Goal: Transaction & Acquisition: Download file/media

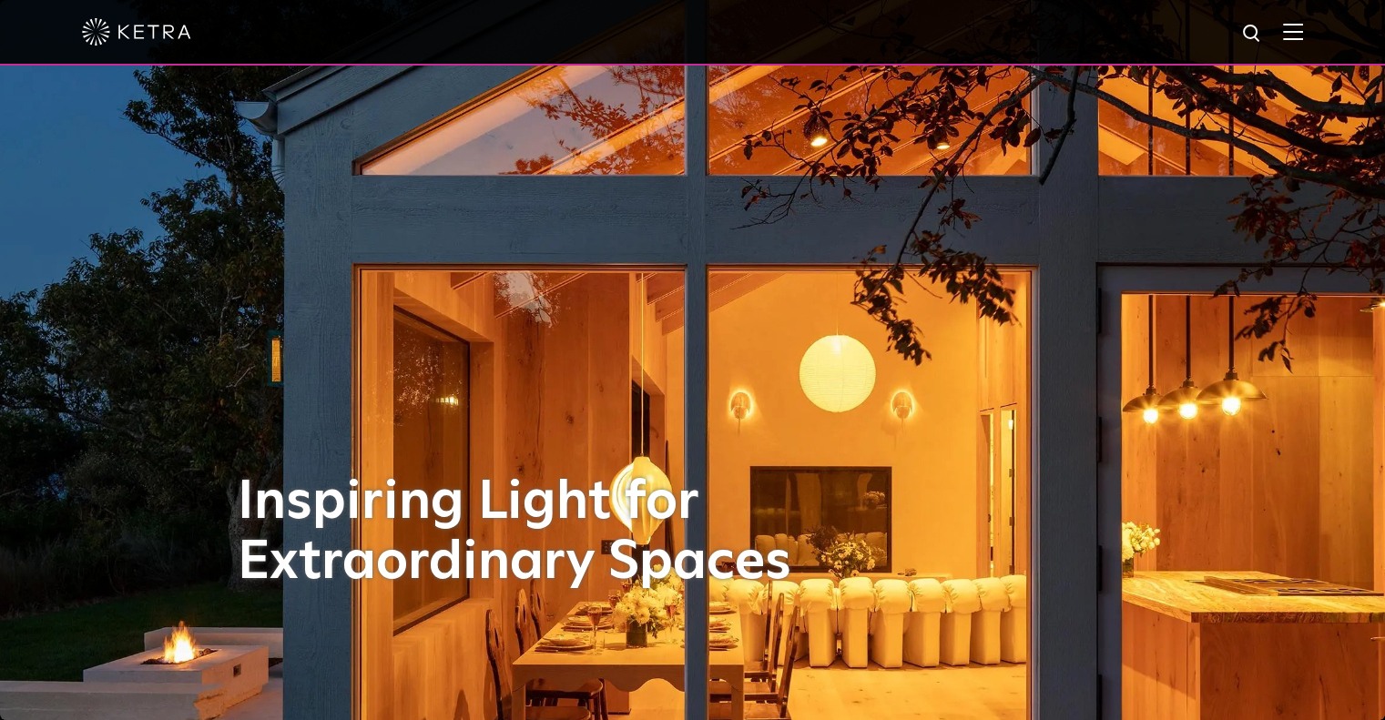
click at [1303, 42] on div at bounding box center [692, 32] width 1221 height 64
click at [1303, 32] on img at bounding box center [1293, 31] width 20 height 17
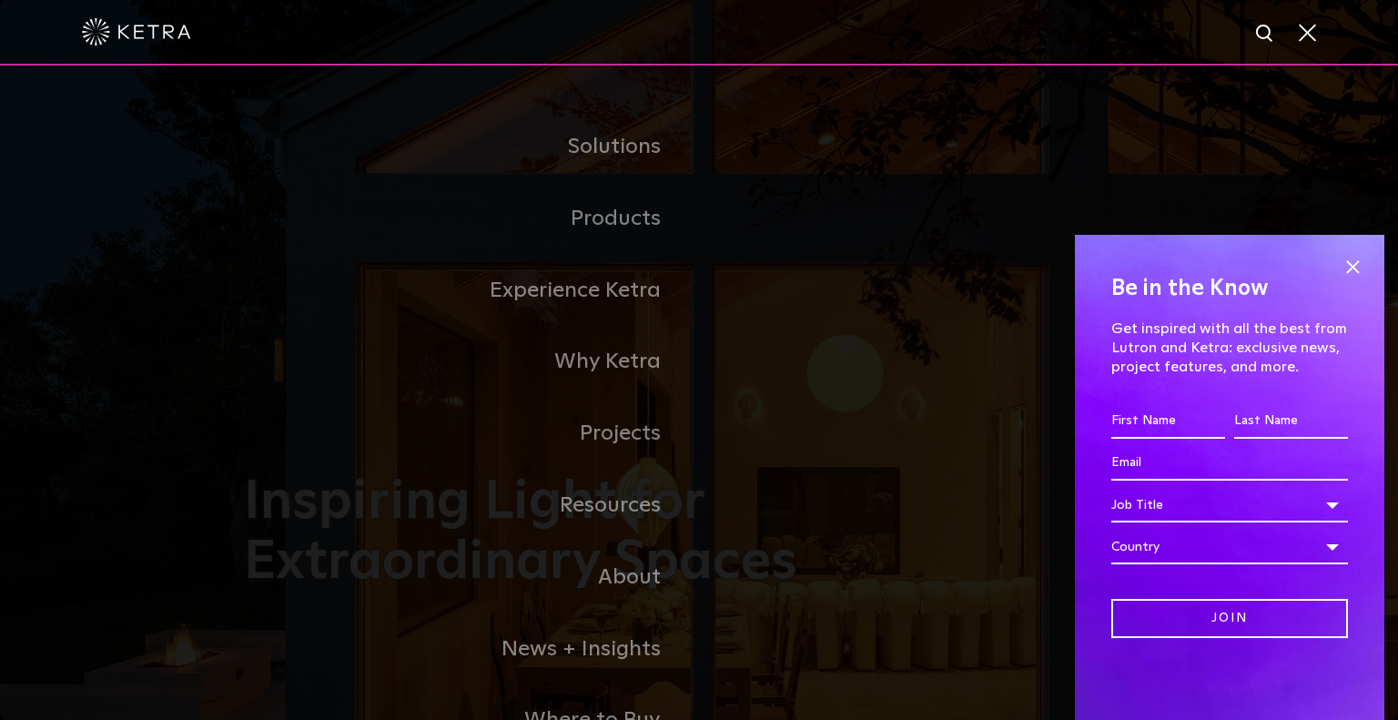
click at [1351, 268] on span at bounding box center [1352, 266] width 27 height 27
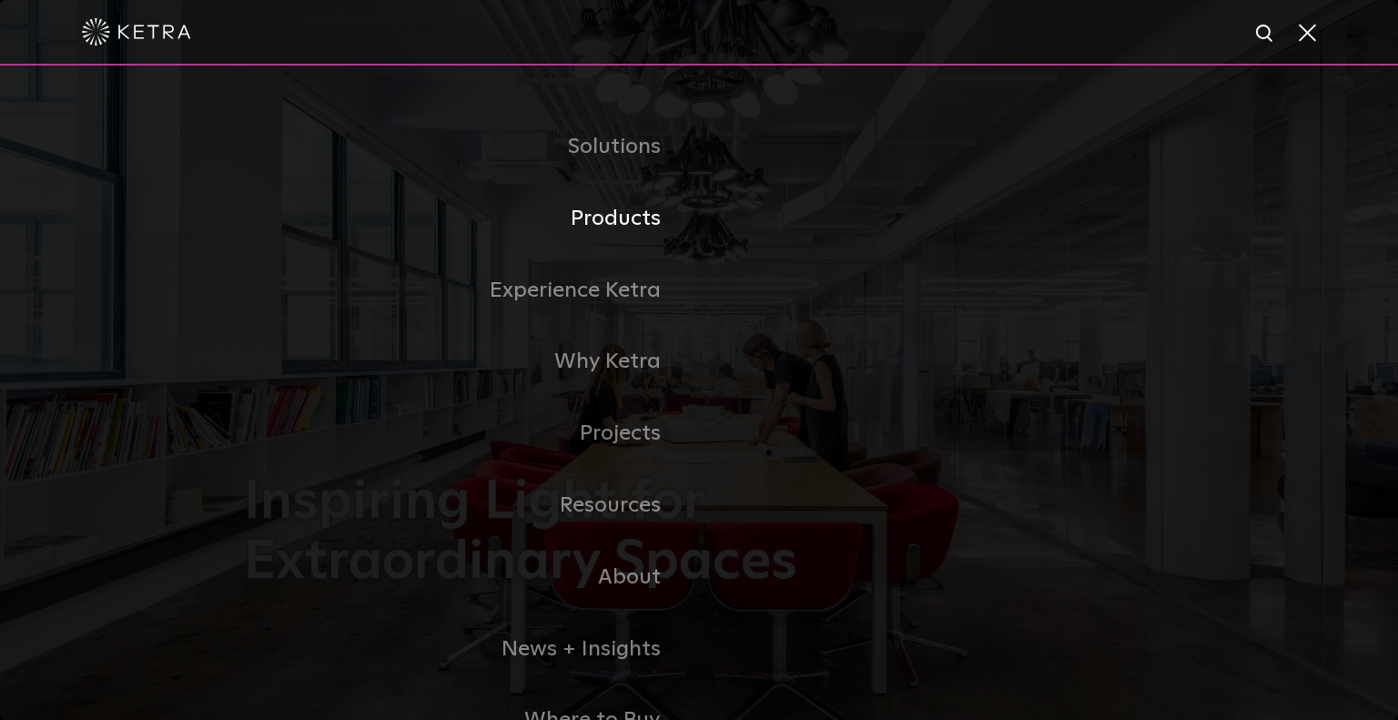
click at [627, 229] on link "Products" at bounding box center [471, 219] width 455 height 72
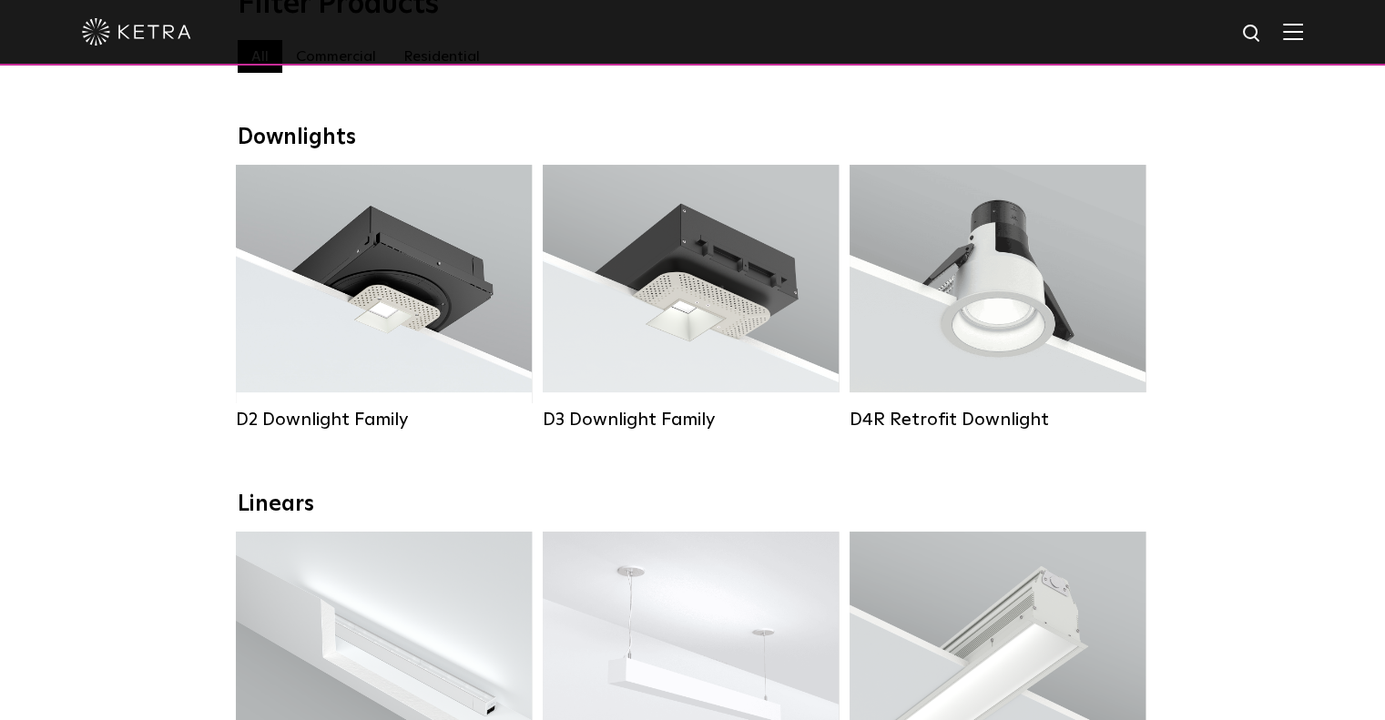
scroll to position [364, 0]
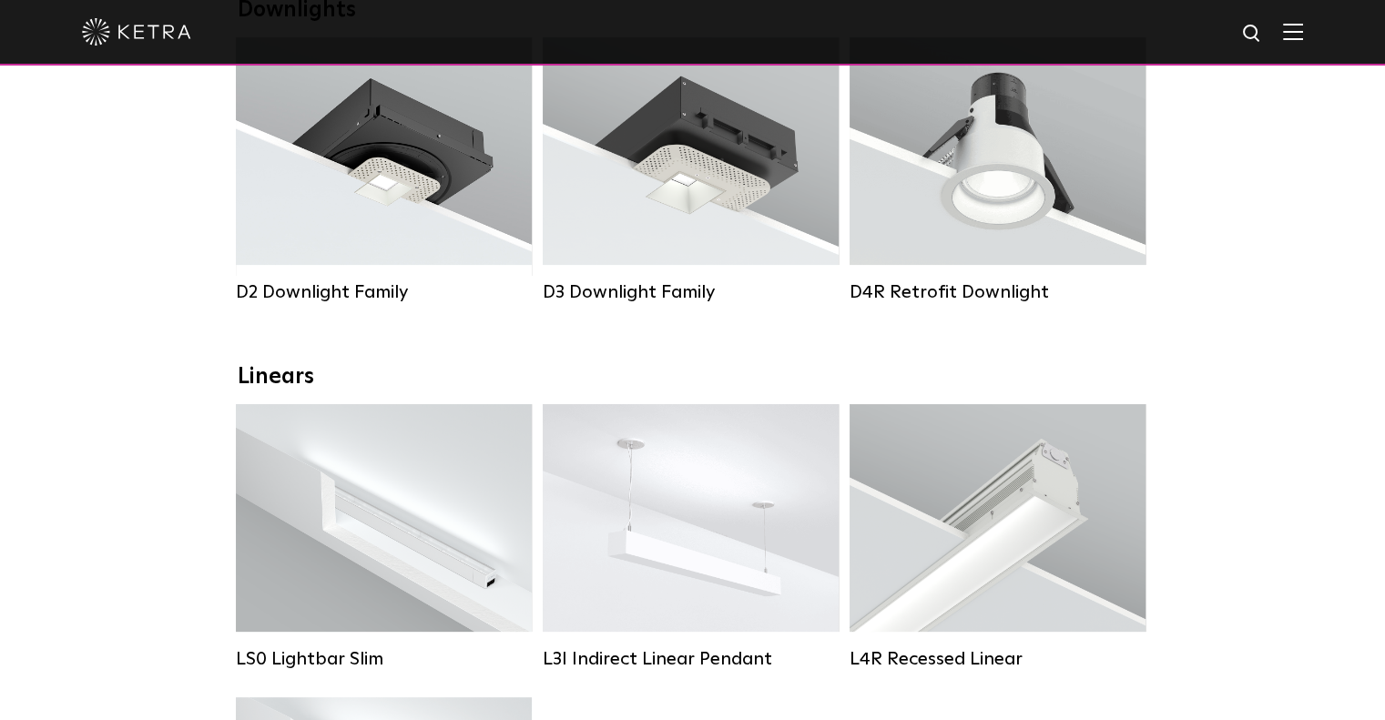
click at [666, 247] on div "Lumen Output: 700 / 900 / 1100 Colors: White / Black / Silver / Bronze / Painta…" at bounding box center [691, 151] width 296 height 228
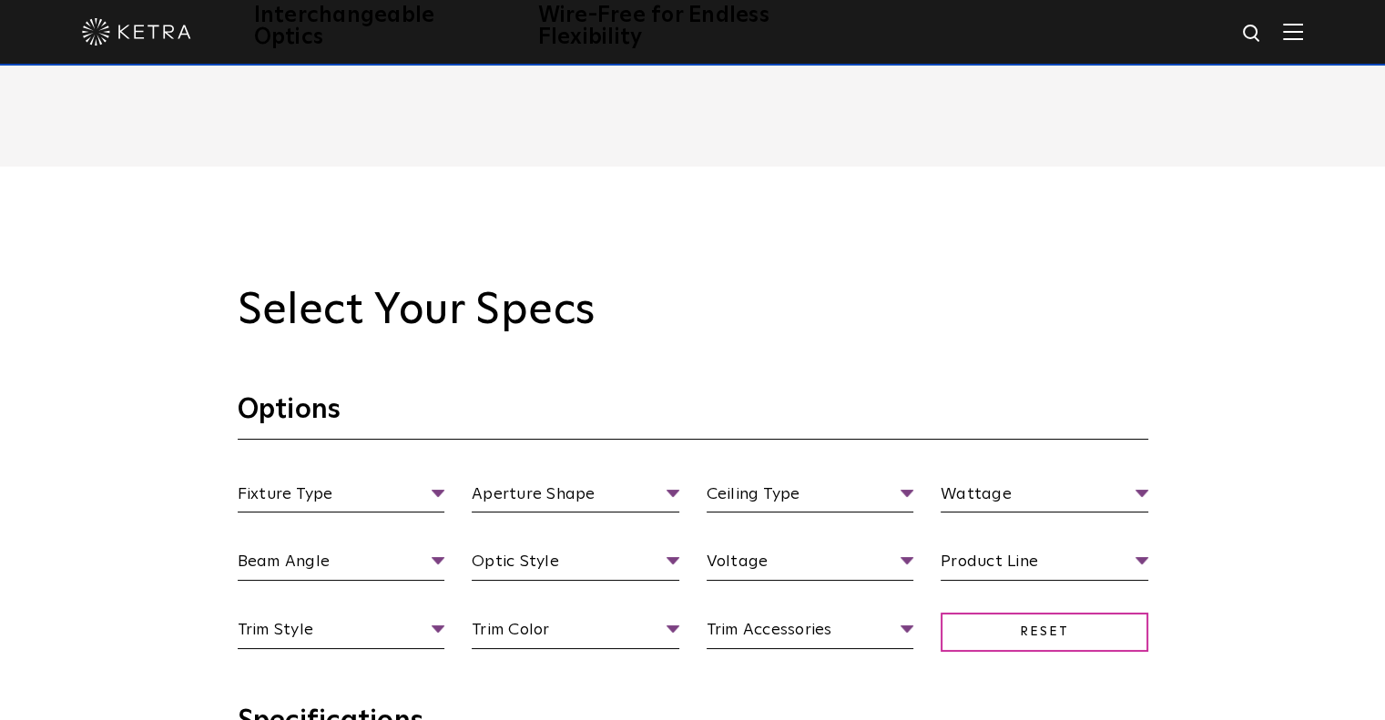
scroll to position [1639, 0]
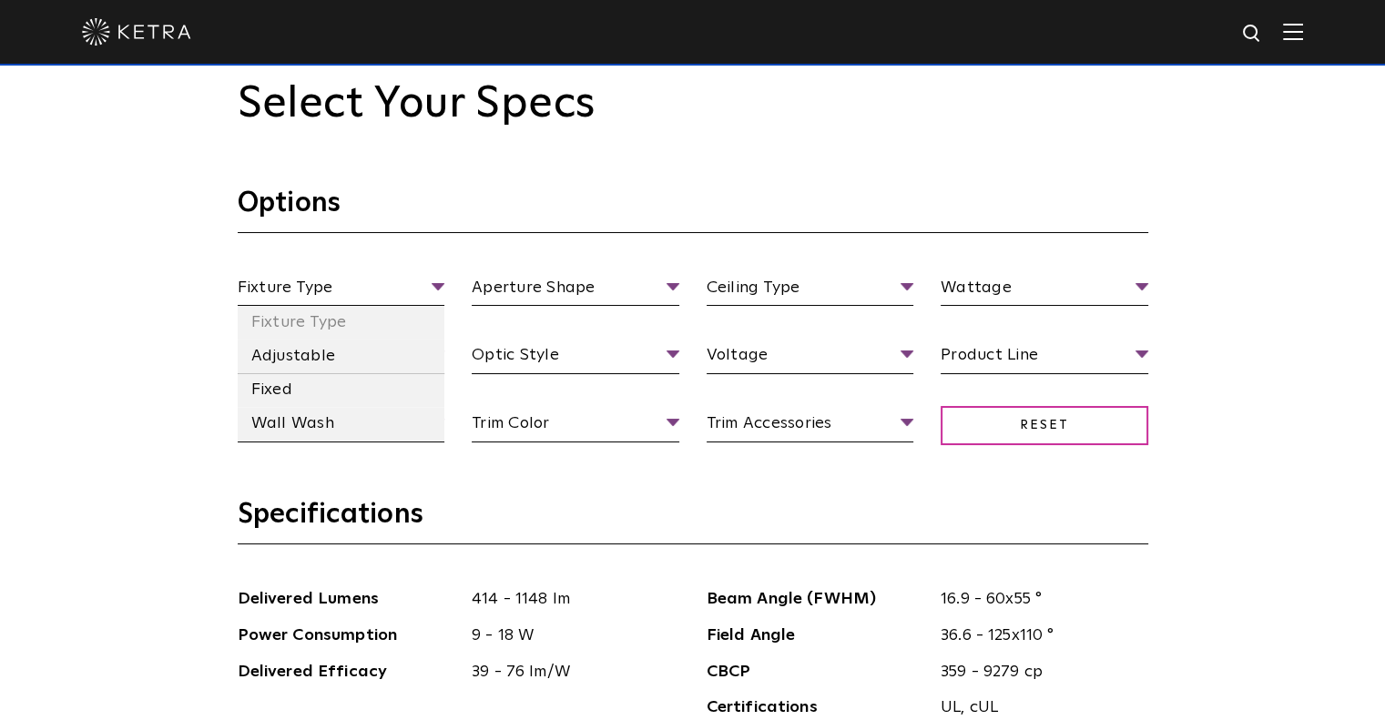
click at [314, 396] on li "Fixed" at bounding box center [342, 390] width 208 height 34
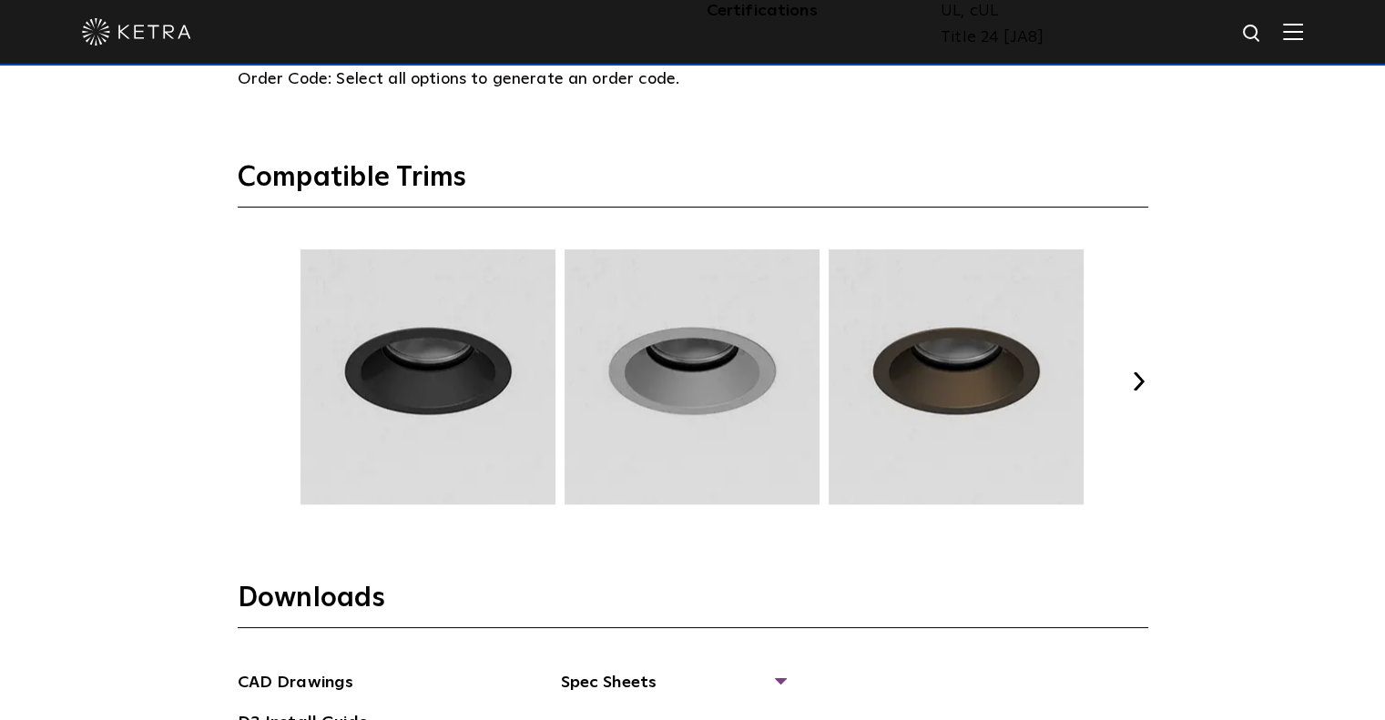
scroll to position [2549, 0]
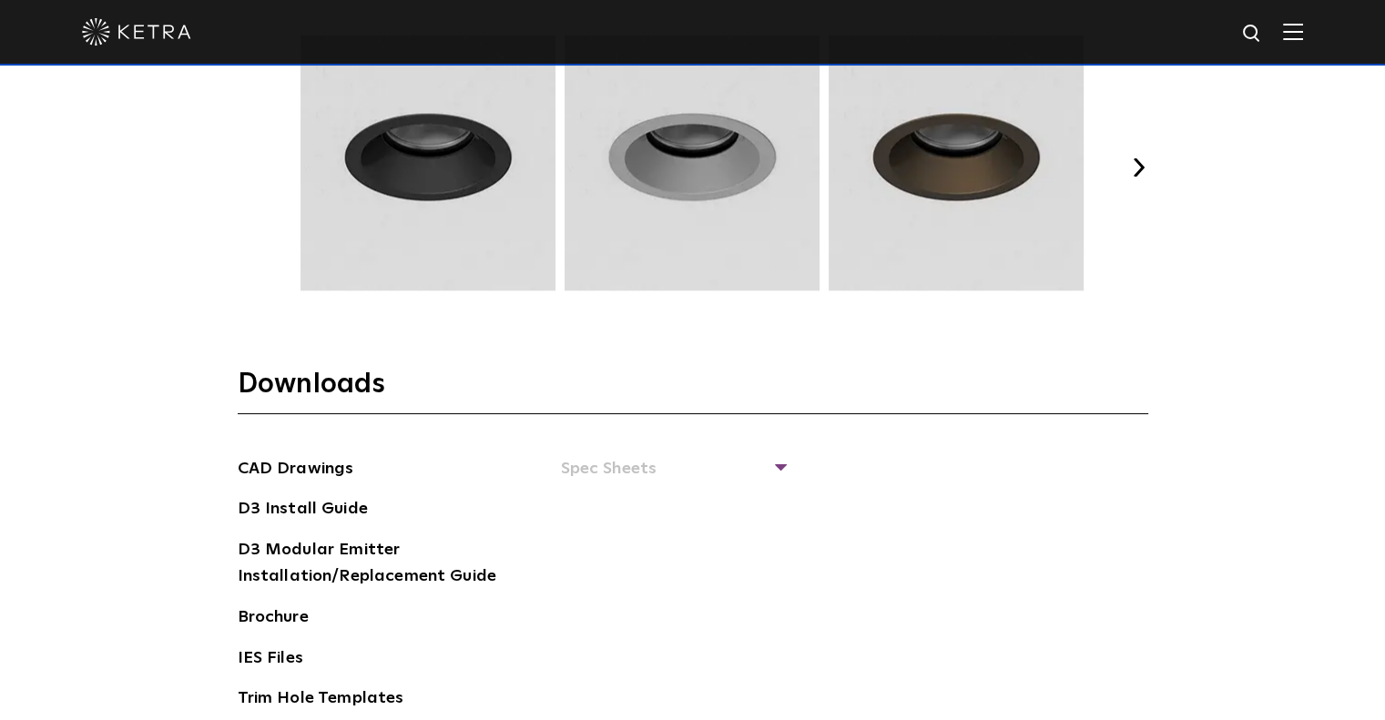
click at [657, 456] on span "Spec Sheets" at bounding box center [672, 476] width 223 height 40
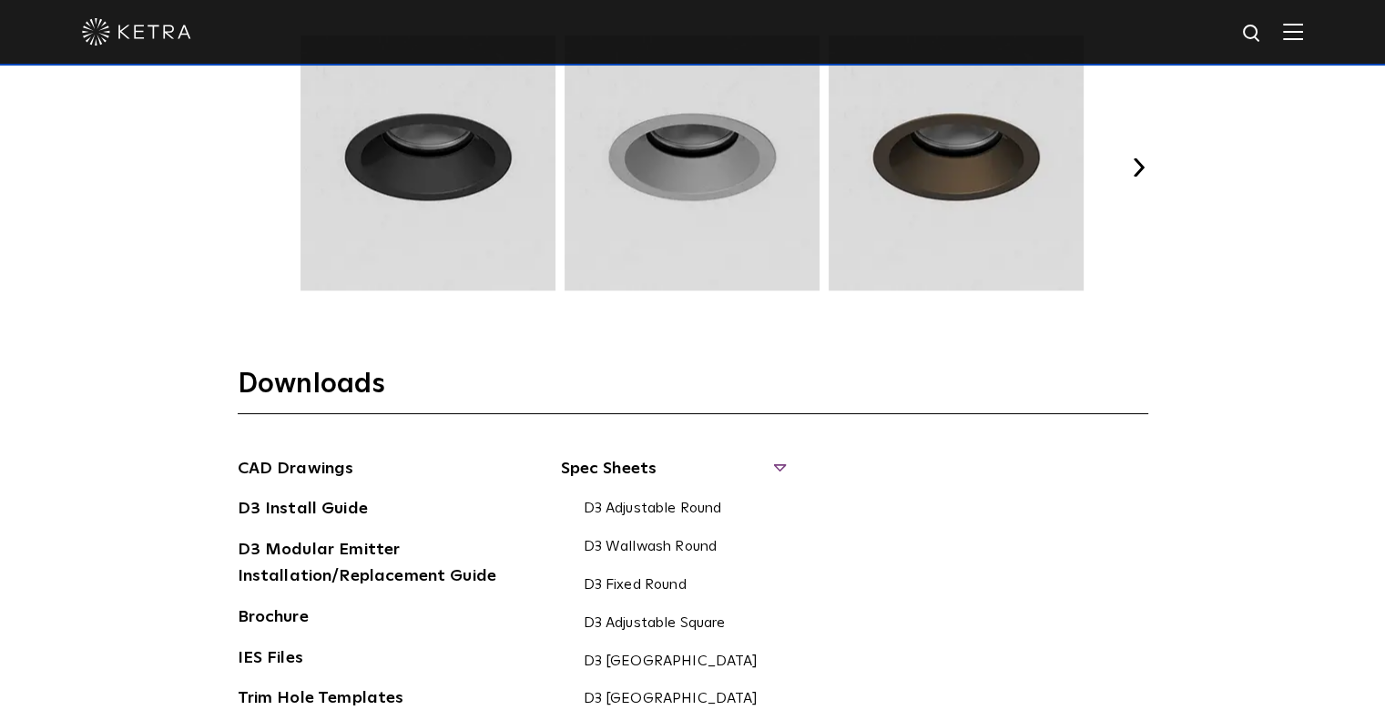
scroll to position [2731, 0]
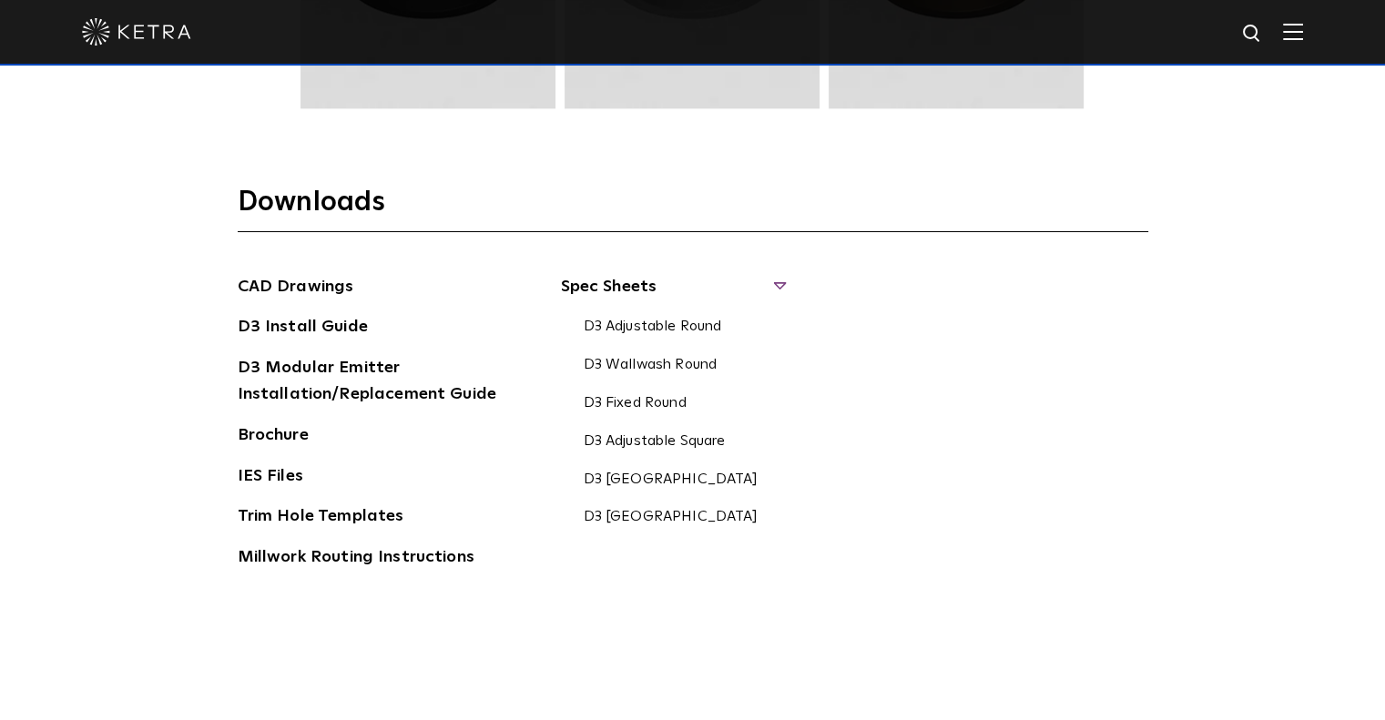
click at [658, 396] on link "D3 Fixed Round" at bounding box center [635, 404] width 103 height 20
